Goal: Navigation & Orientation: Find specific page/section

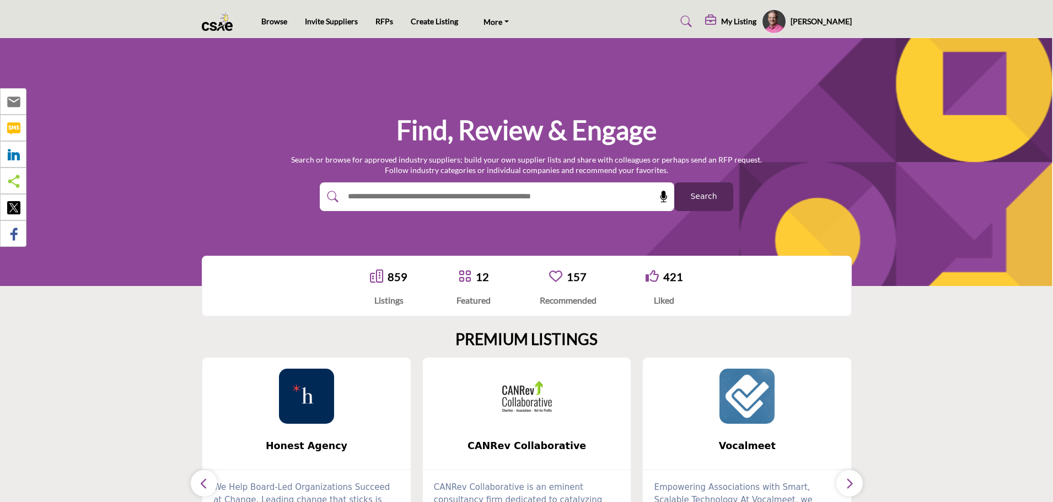
click at [701, 202] on span "Search" at bounding box center [703, 197] width 26 height 12
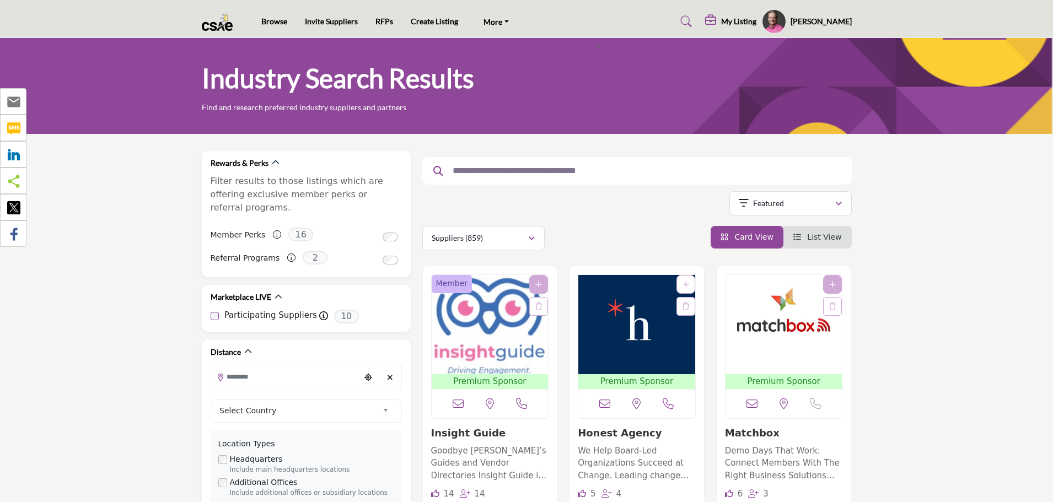
click at [213, 18] on img at bounding box center [220, 22] width 37 height 18
